Goal: Navigation & Orientation: Go to known website

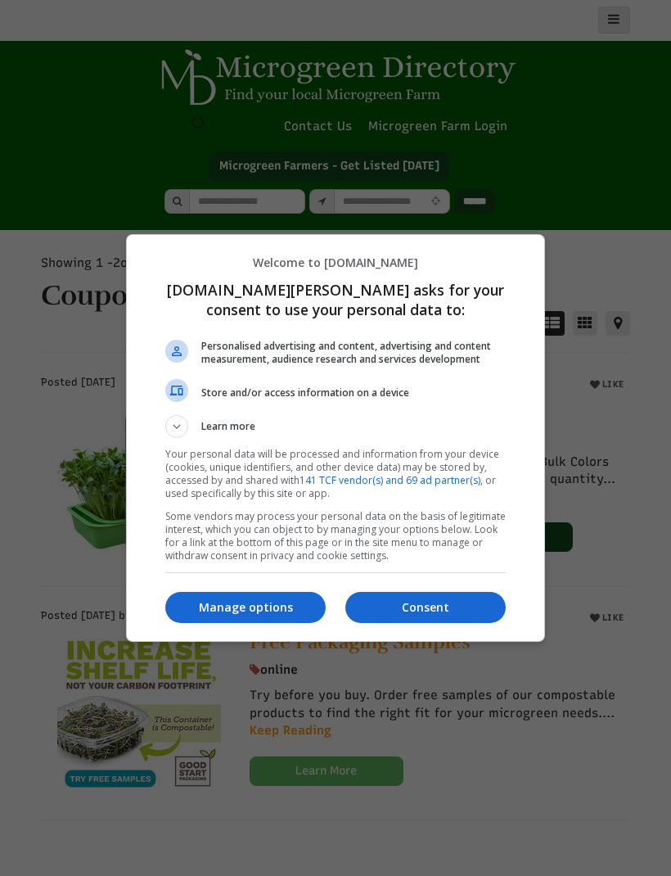
click at [568, 612] on div at bounding box center [335, 438] width 671 height 876
click at [419, 610] on p "Consent" at bounding box center [425, 607] width 160 height 16
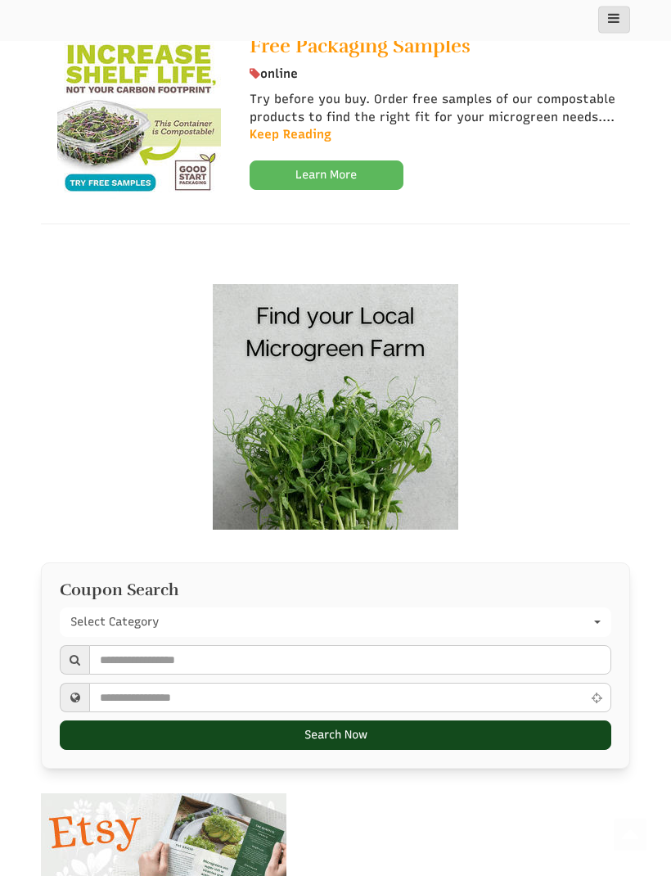
scroll to position [611, 0]
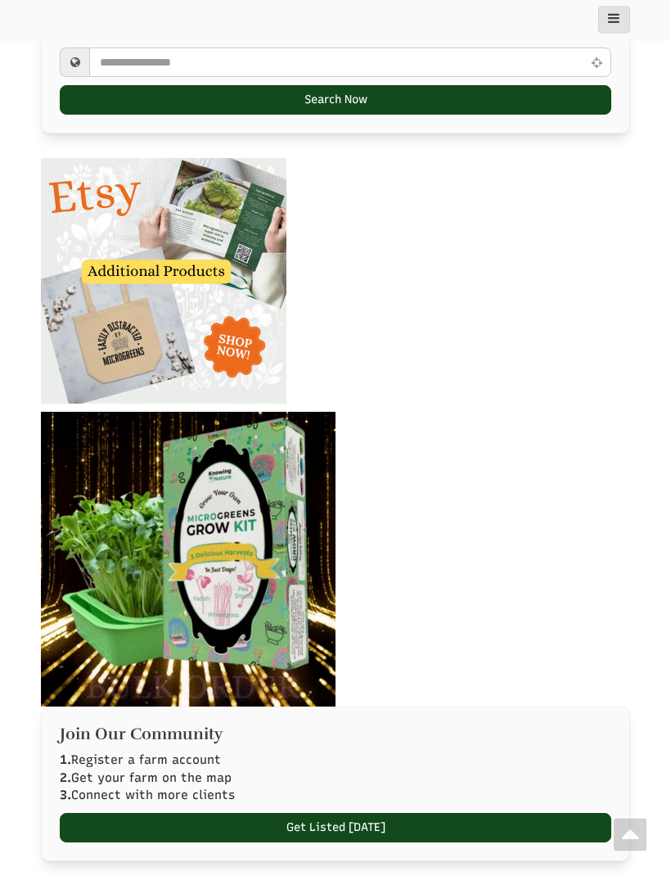
select select "Language Translate Widget"
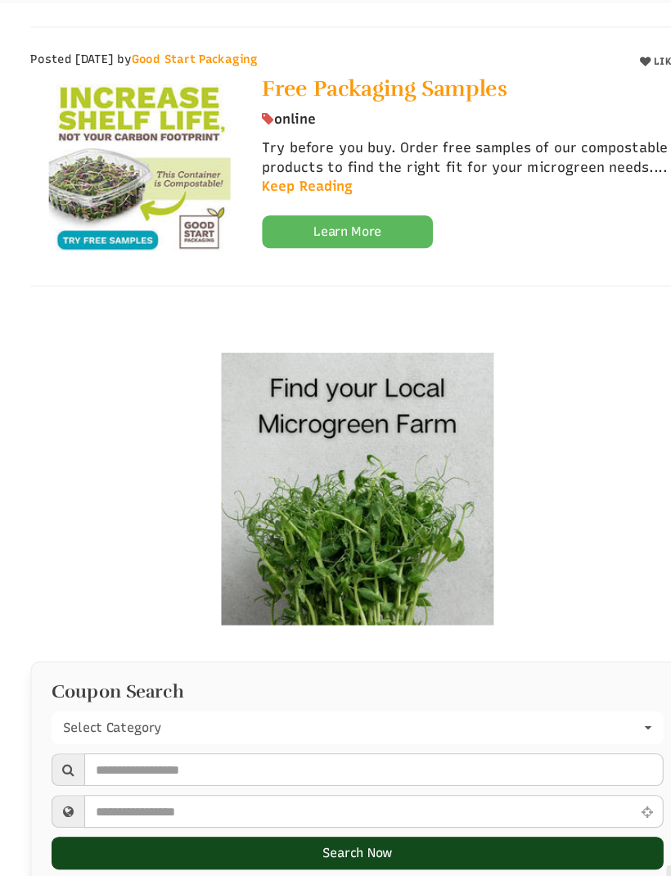
scroll to position [529, 0]
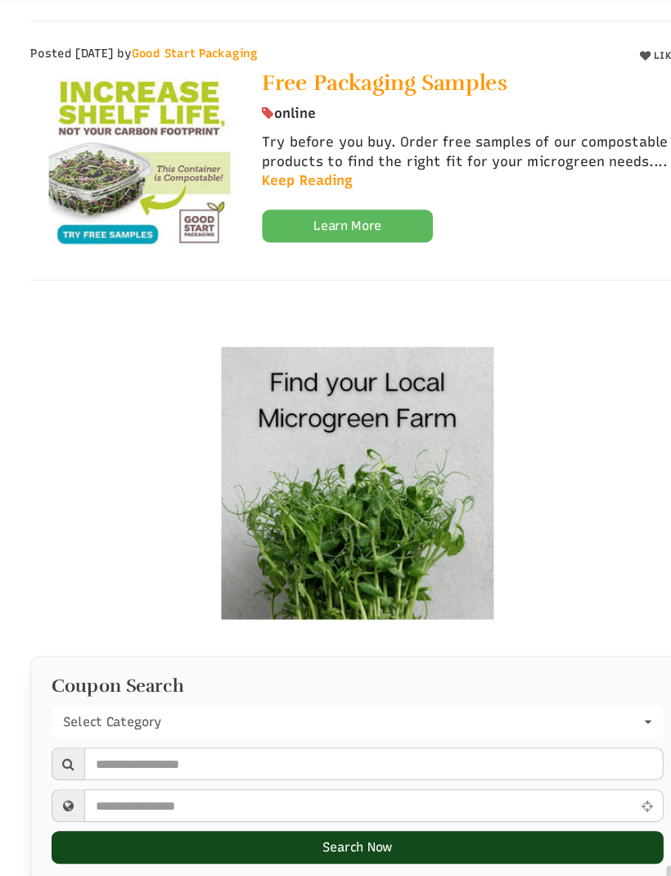
click at [377, 486] on img at bounding box center [335, 473] width 245 height 245
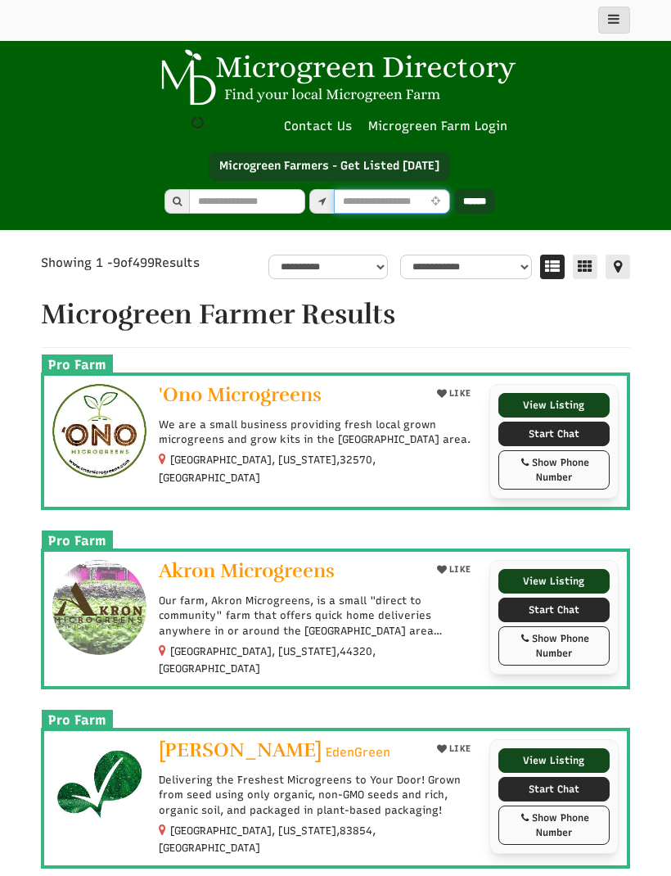
click at [429, 203] on input "text" at bounding box center [392, 201] width 116 height 25
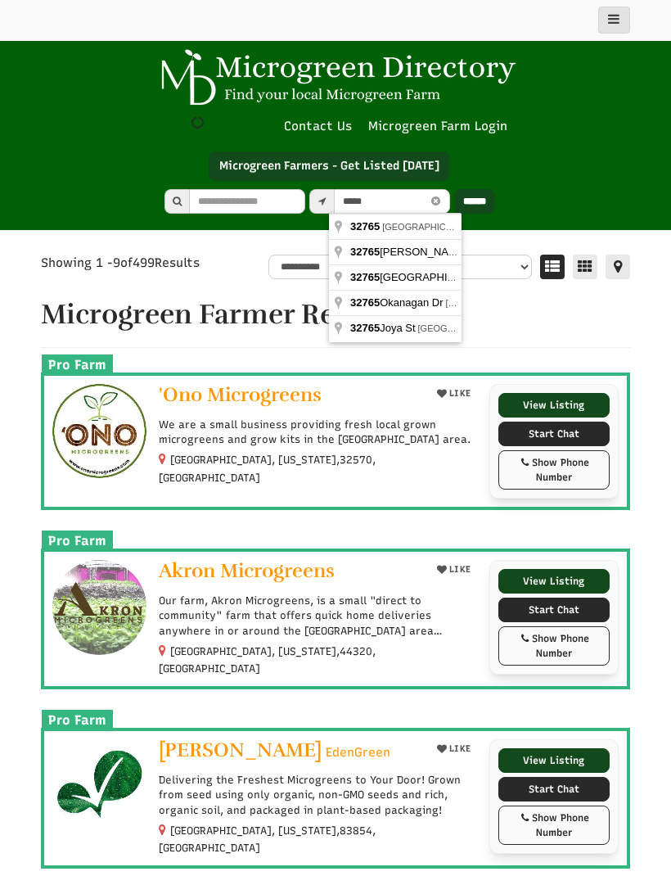
type input "**********"
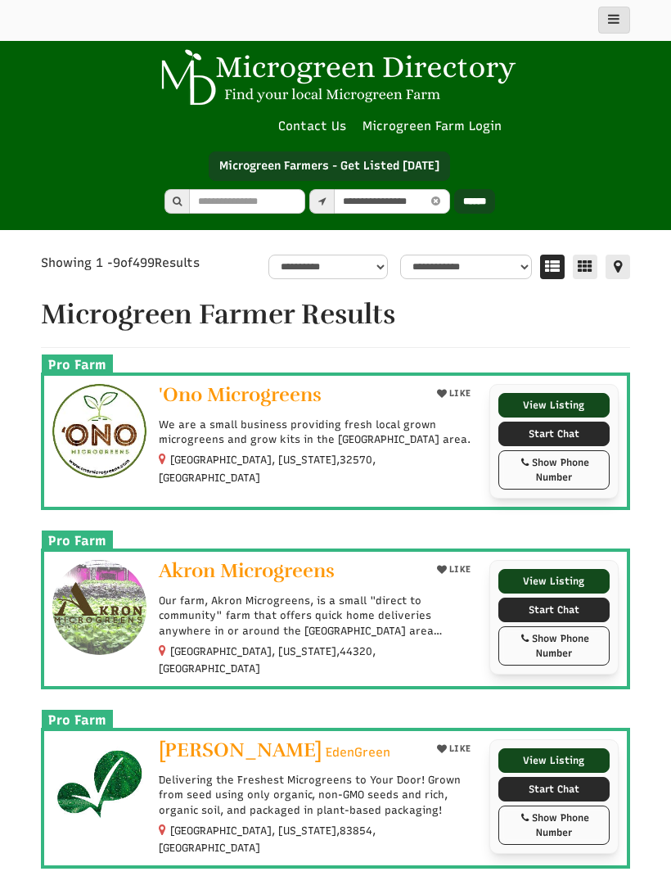
select select "Language Translate Widget"
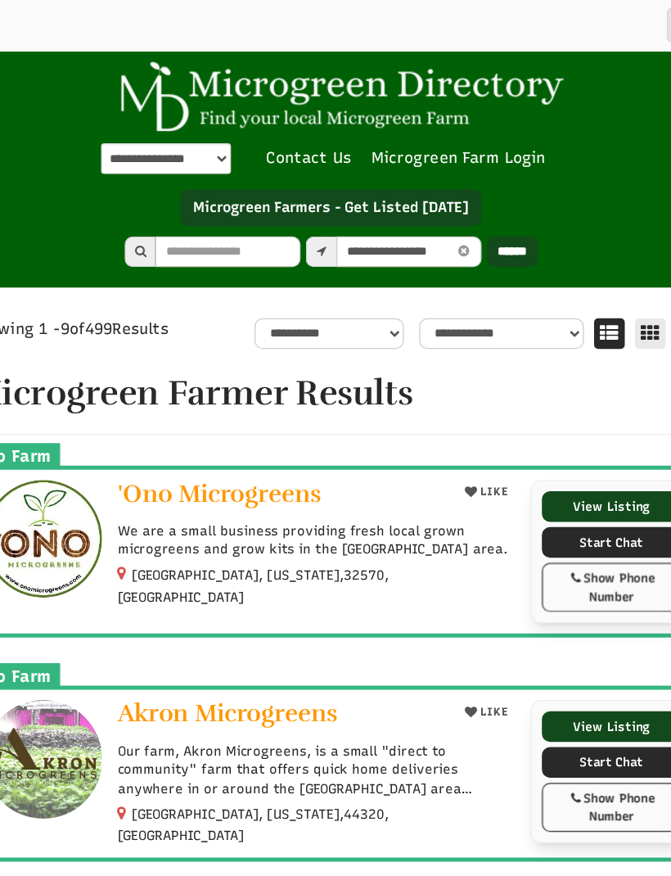
click at [498, 400] on link "View Listing" at bounding box center [553, 405] width 111 height 25
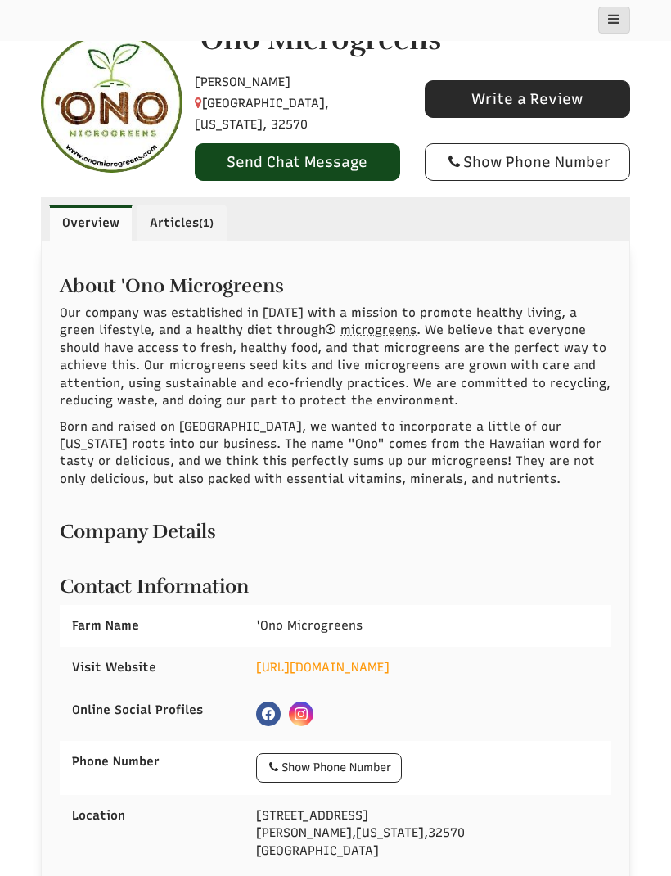
scroll to position [263, 0]
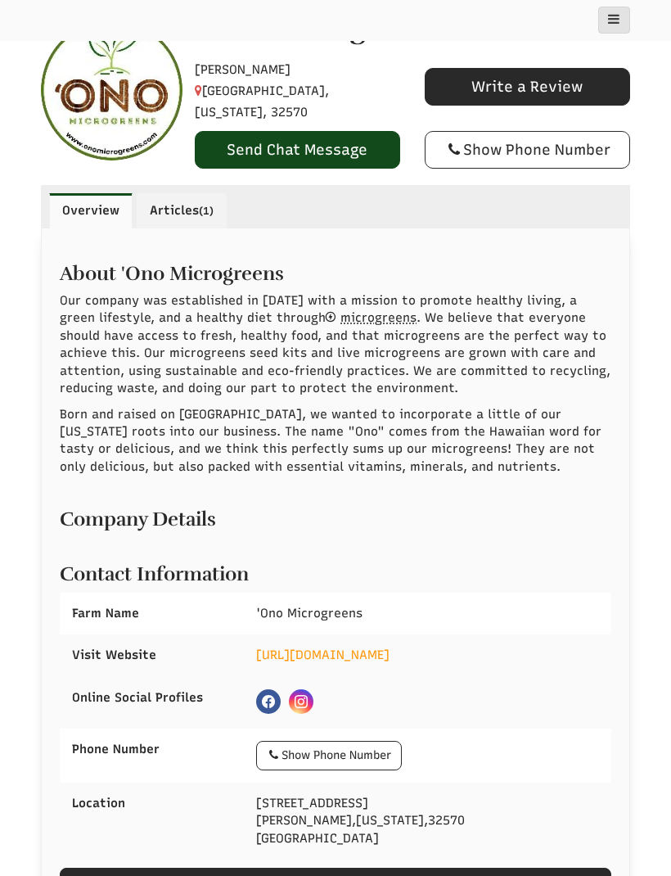
click at [390, 647] on link "https://www.onomicrogreens.com" at bounding box center [322, 654] width 133 height 15
